Goal: Find specific page/section: Find specific page/section

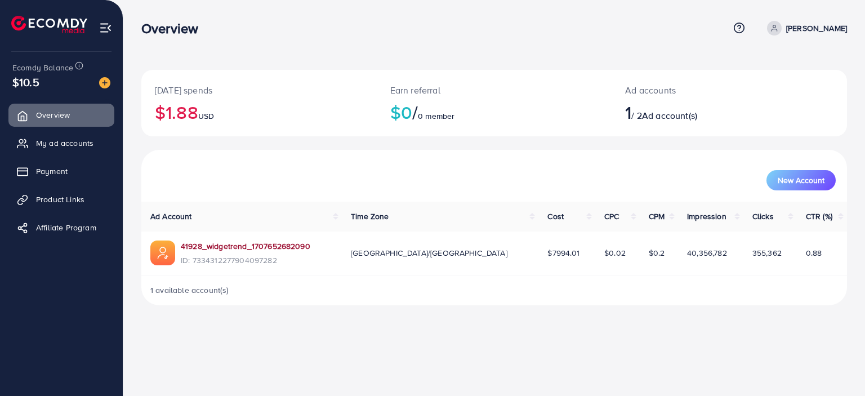
click at [284, 243] on link "41928_widgetrend_1707652682090" at bounding box center [245, 245] width 129 height 11
